Goal: Obtain resource: Obtain resource

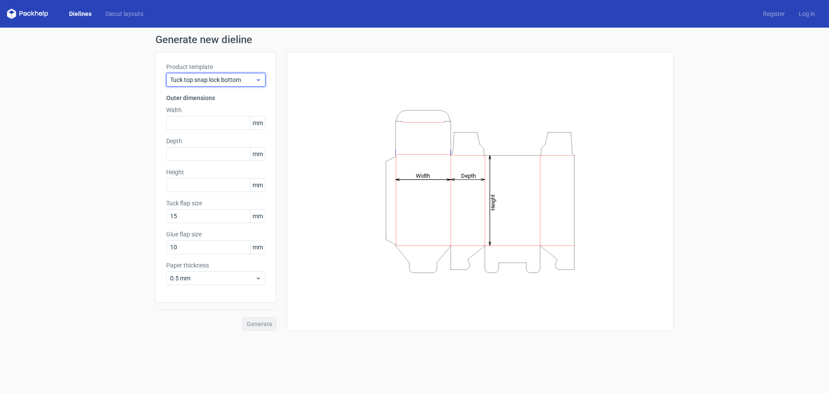
click at [234, 81] on span "Tuck top snap lock bottom" at bounding box center [212, 80] width 85 height 9
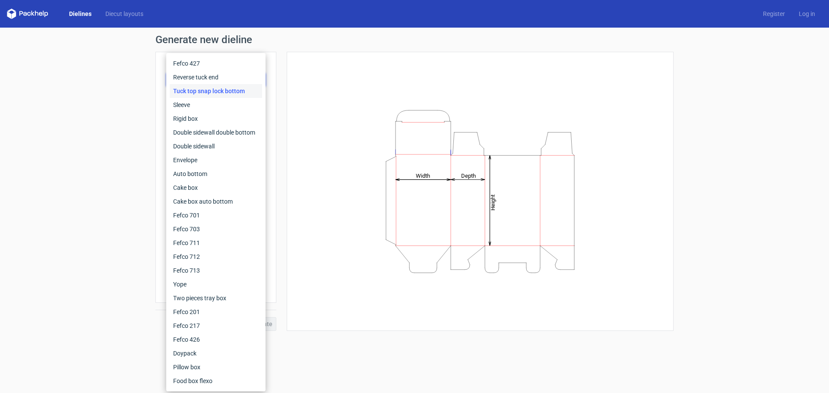
click at [312, 75] on div "Height Depth Width" at bounding box center [479, 192] width 365 height 258
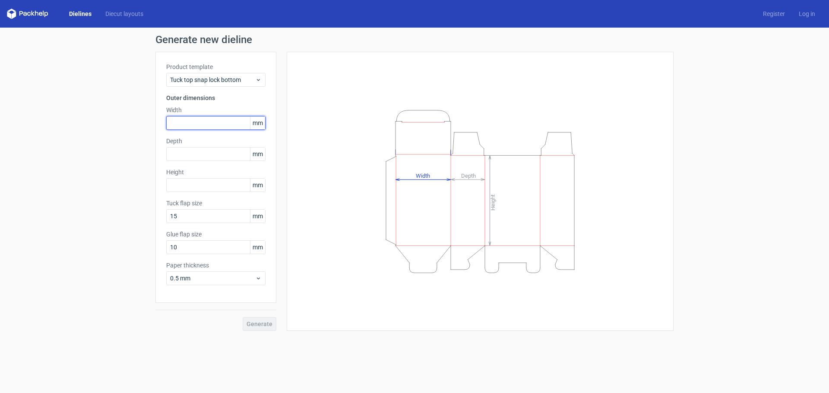
click at [192, 123] on input "text" at bounding box center [215, 123] width 99 height 14
type input "133"
type input "55"
type input "78"
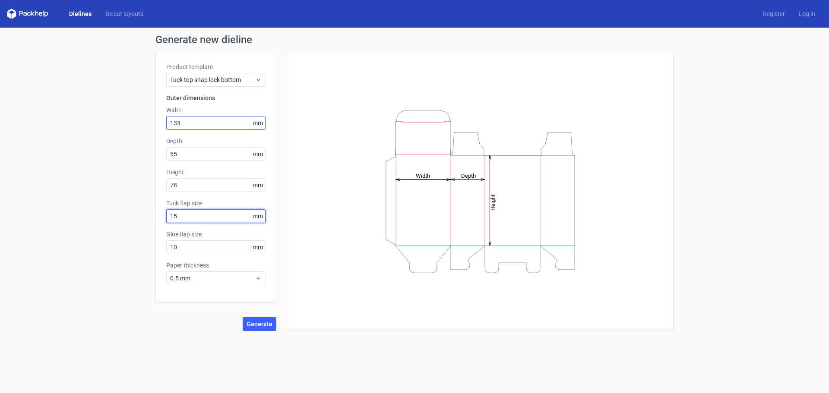
type input "15"
type input "20"
click at [260, 325] on span "Generate" at bounding box center [259, 324] width 26 height 6
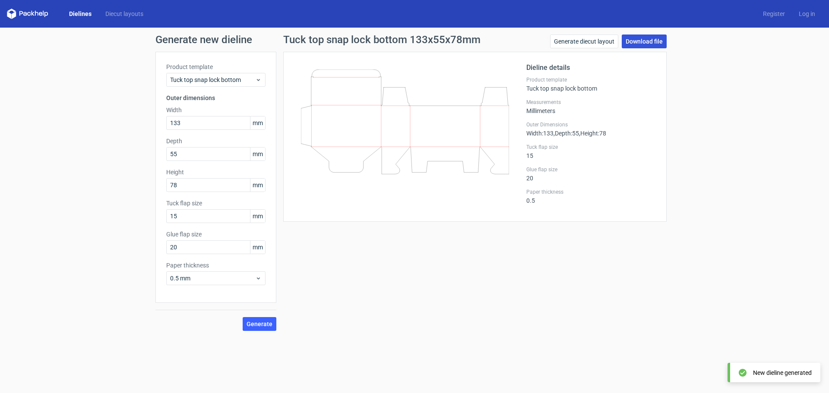
click at [651, 40] on link "Download file" at bounding box center [643, 42] width 45 height 14
